Goal: Communication & Community: Answer question/provide support

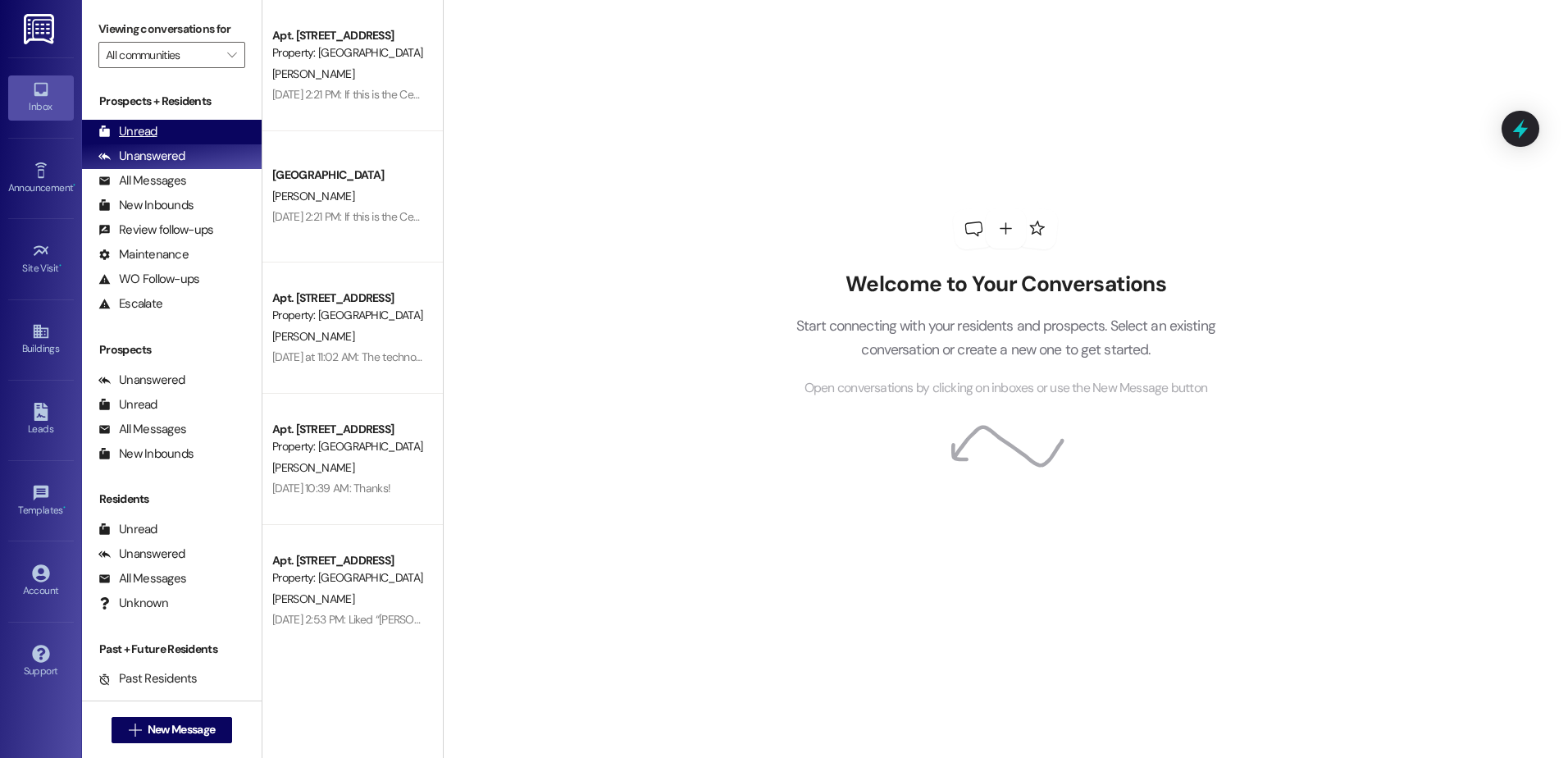
click at [174, 135] on div "Unread (0)" at bounding box center [172, 132] width 180 height 25
click at [145, 130] on div "Unread" at bounding box center [127, 131] width 59 height 17
